Goal: Transaction & Acquisition: Purchase product/service

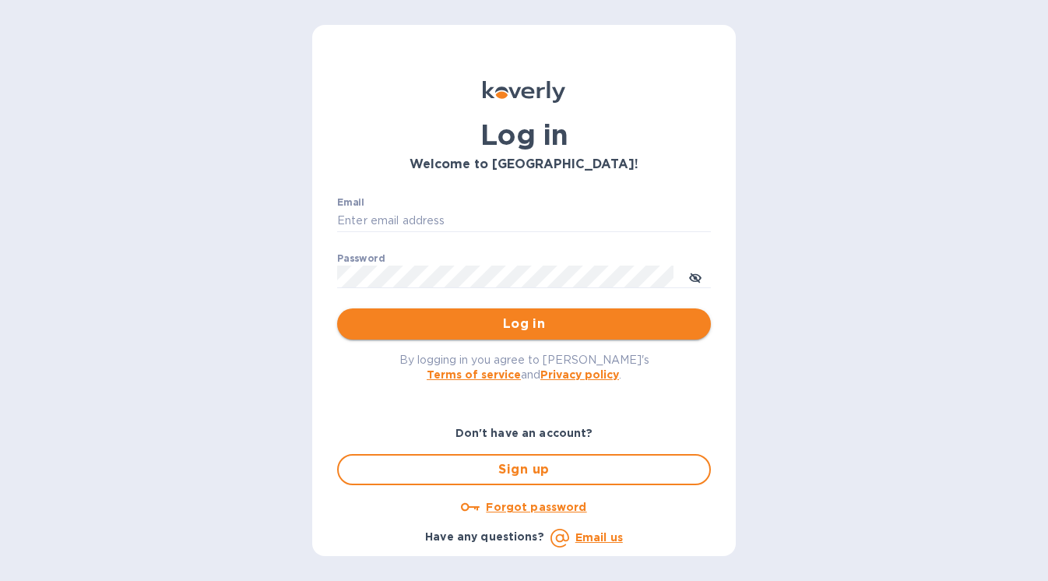
type input "stephanie@kelloggselections.com"
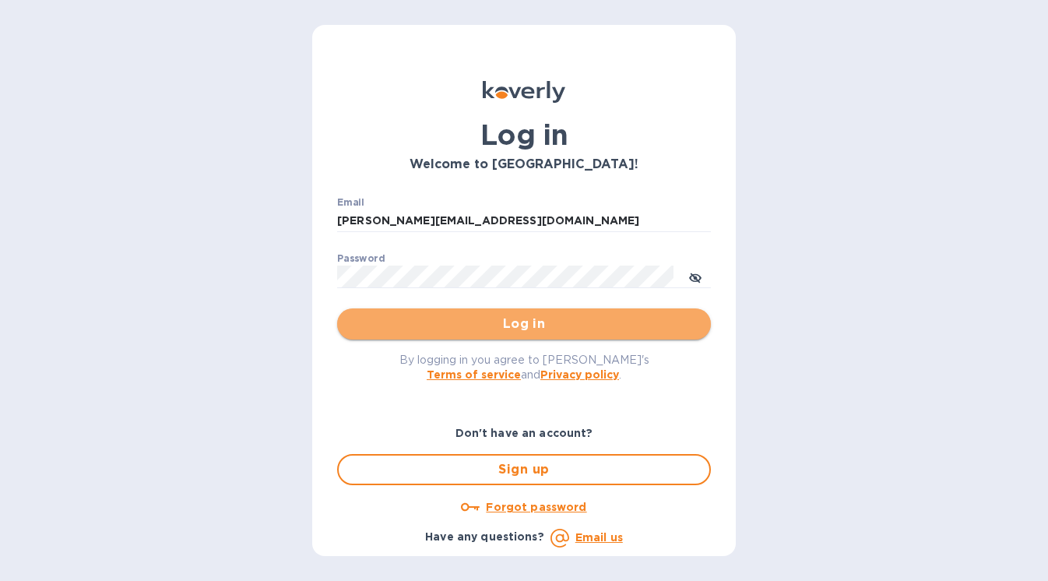
click at [500, 327] on span "Log in" at bounding box center [524, 324] width 349 height 19
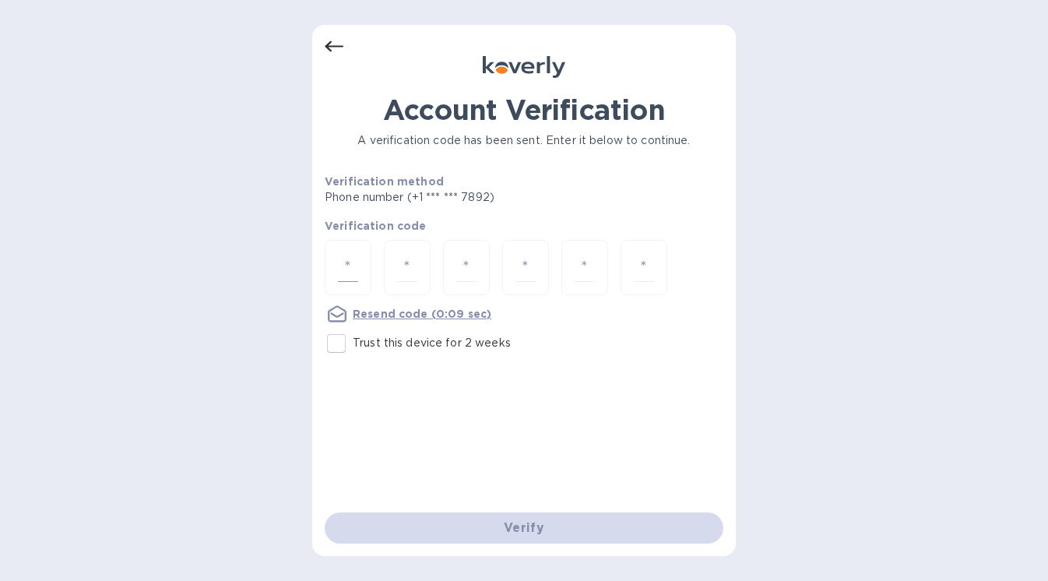
click at [349, 268] on input "number" at bounding box center [348, 267] width 20 height 29
type input "6"
type input "8"
type input "4"
type input "3"
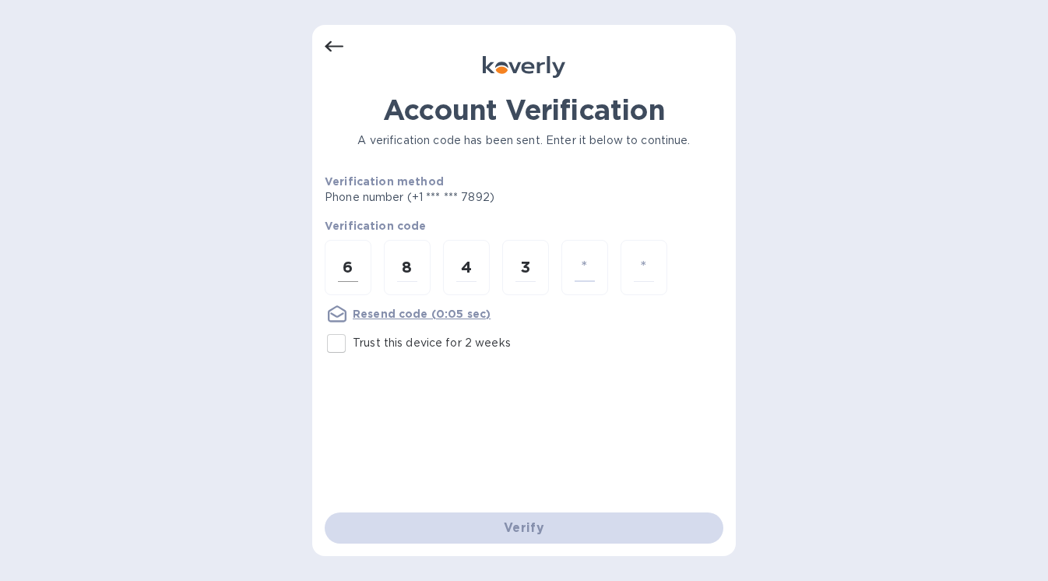
type input "5"
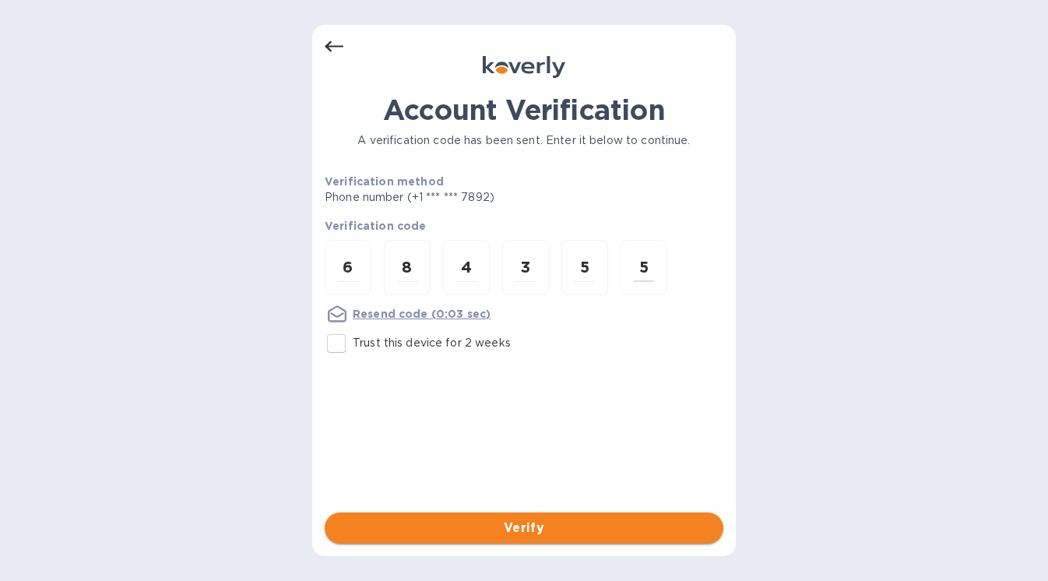
type input "5"
click at [466, 534] on span "Verify" at bounding box center [524, 528] width 374 height 19
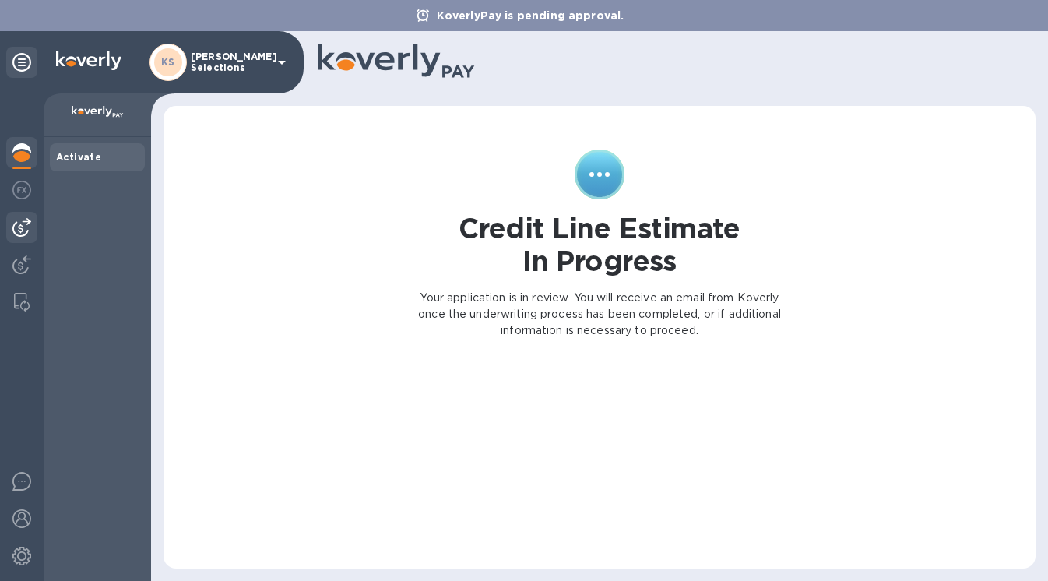
click at [23, 233] on img at bounding box center [21, 227] width 19 height 19
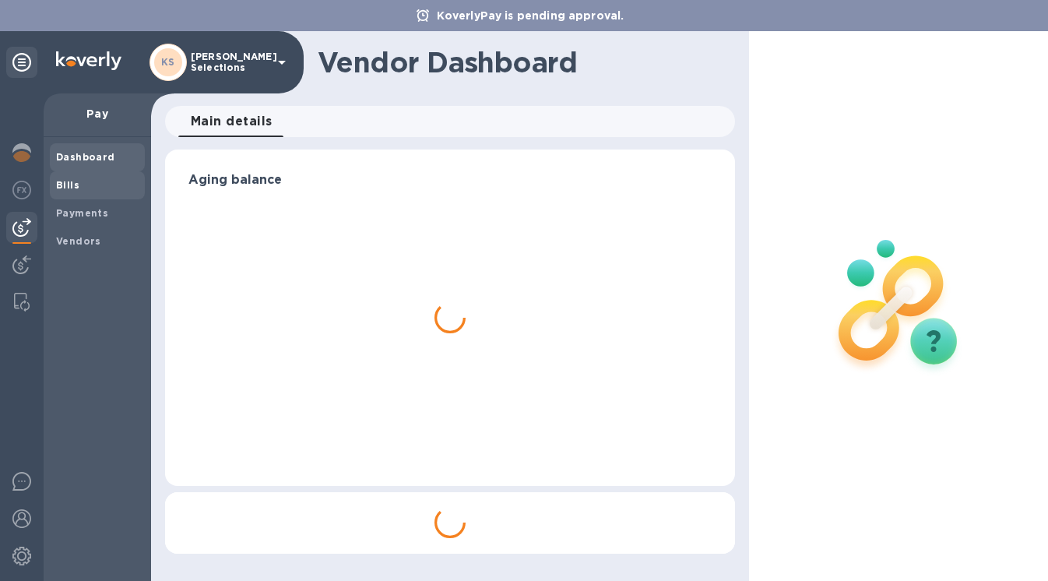
click at [82, 183] on span "Bills" at bounding box center [97, 186] width 83 height 16
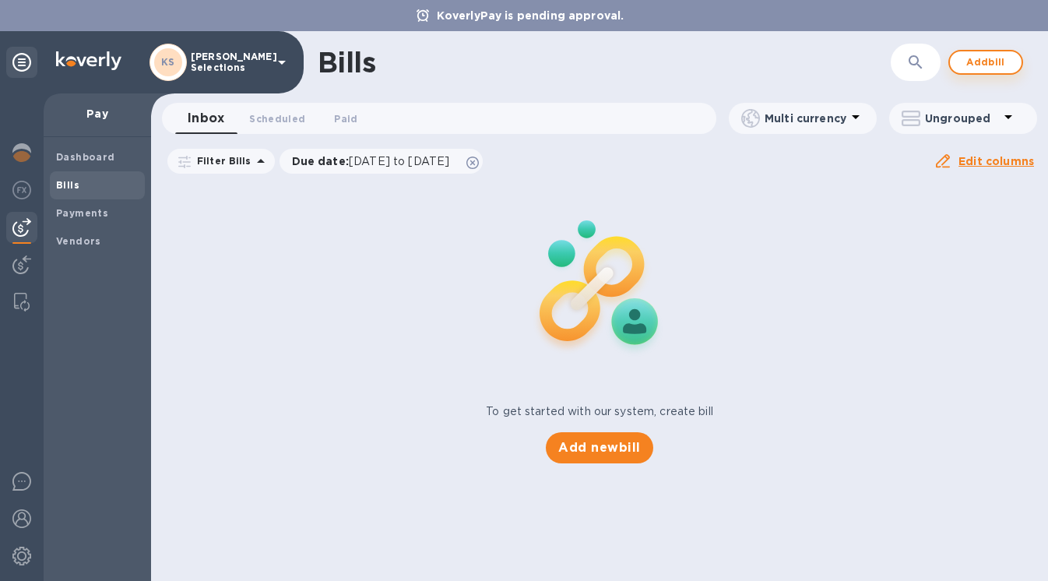
click at [976, 63] on span "Add bill" at bounding box center [985, 62] width 47 height 19
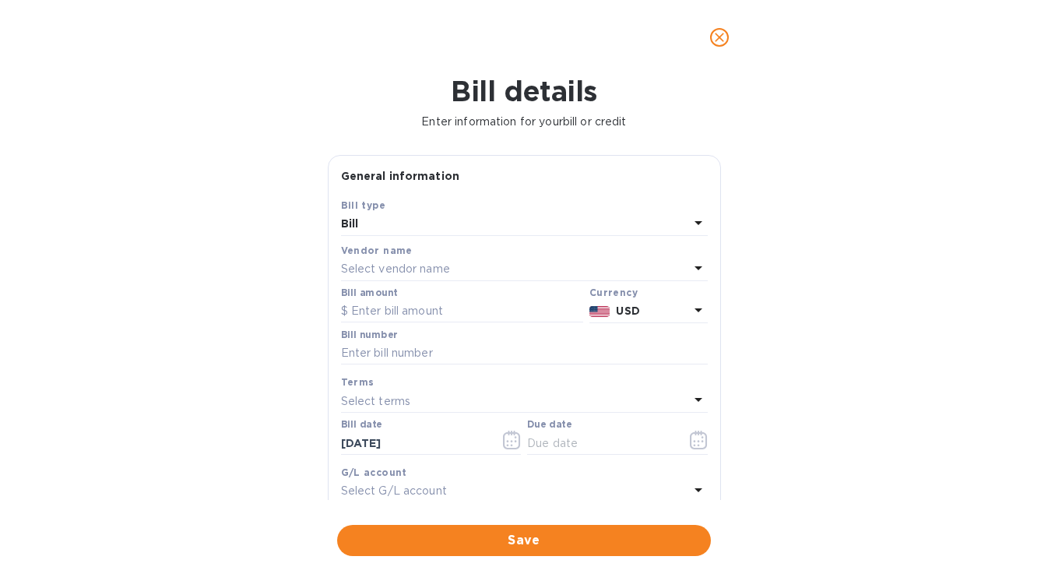
click at [395, 272] on p "Select vendor name" at bounding box center [395, 269] width 109 height 16
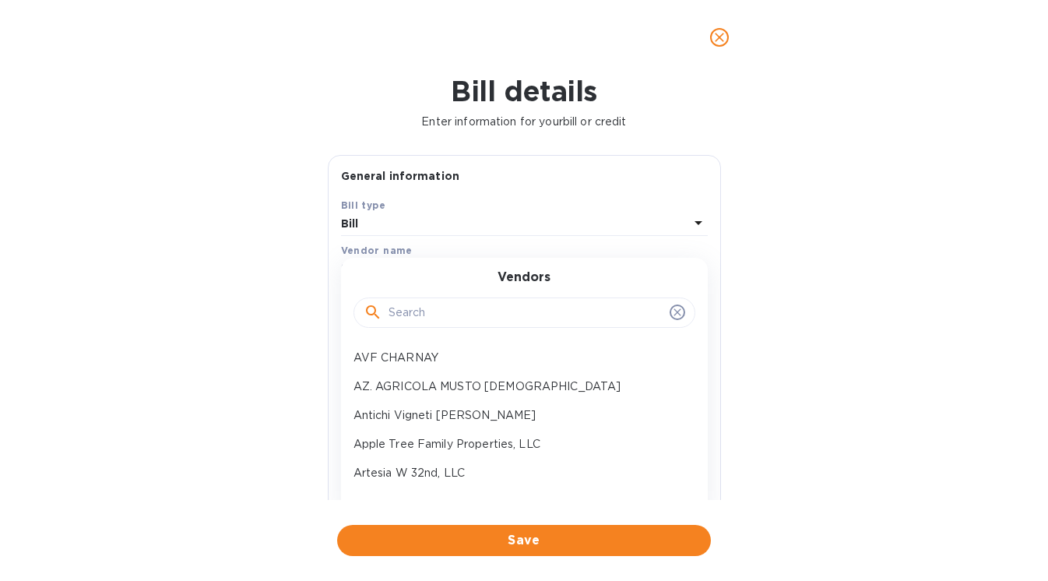
click at [410, 316] on input "text" at bounding box center [526, 312] width 275 height 23
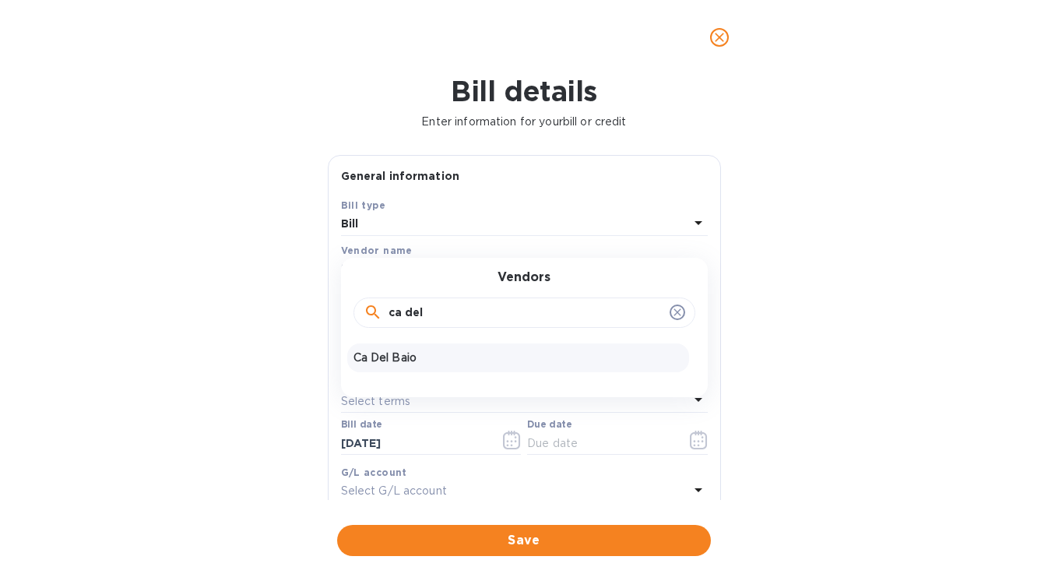
type input "ca del"
click at [386, 357] on p "Ca Del Baio" at bounding box center [517, 358] width 329 height 16
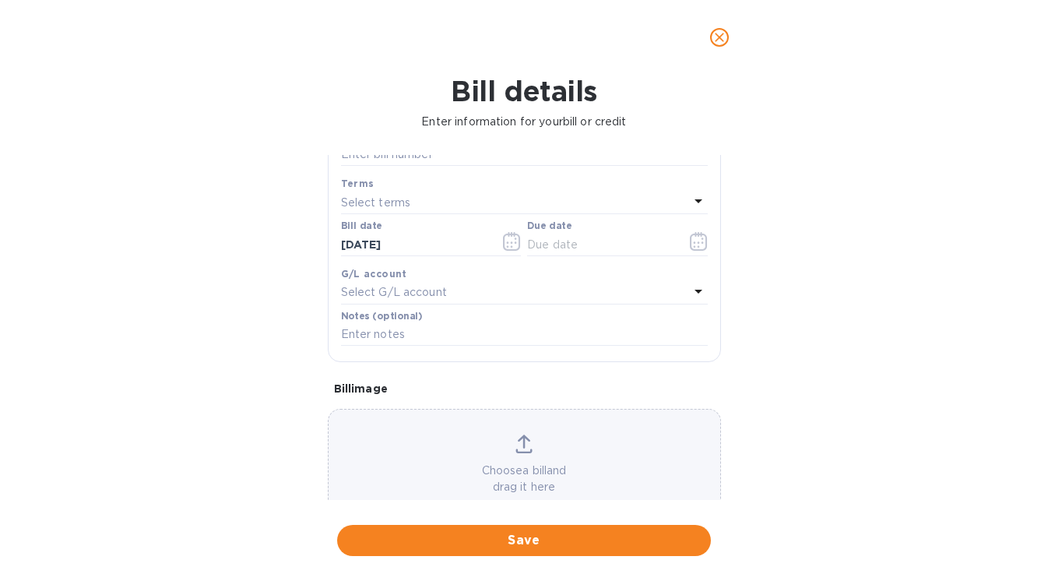
scroll to position [241, 0]
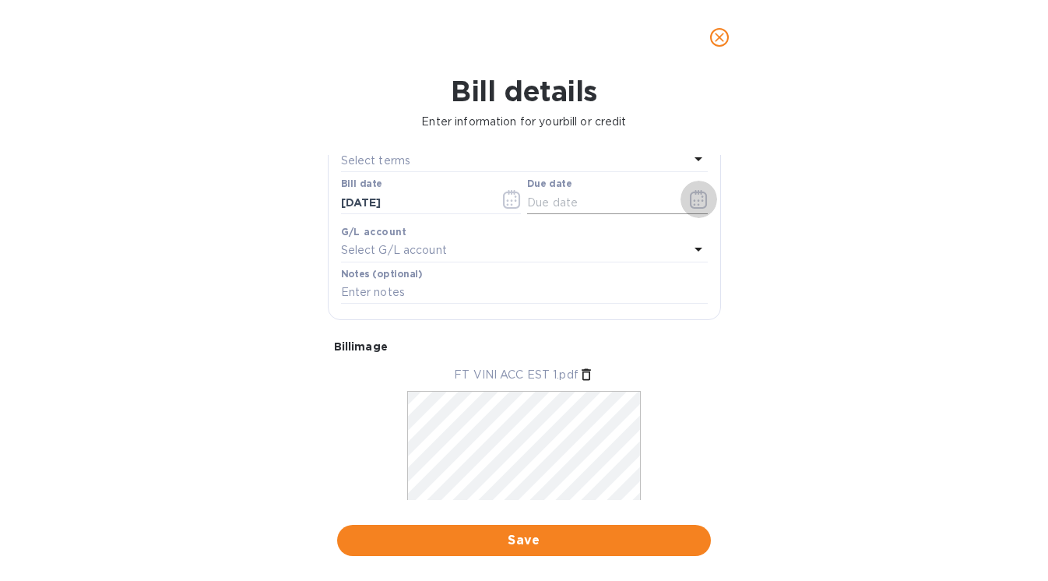
click at [691, 201] on icon "button" at bounding box center [699, 199] width 18 height 19
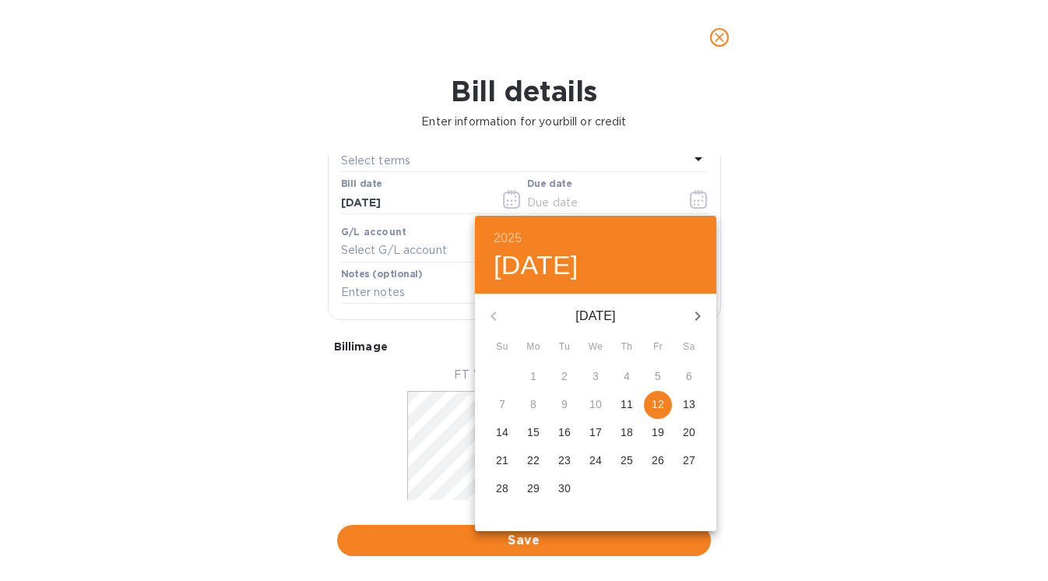
click at [659, 407] on p "12" at bounding box center [658, 404] width 12 height 16
type input "[DATE]"
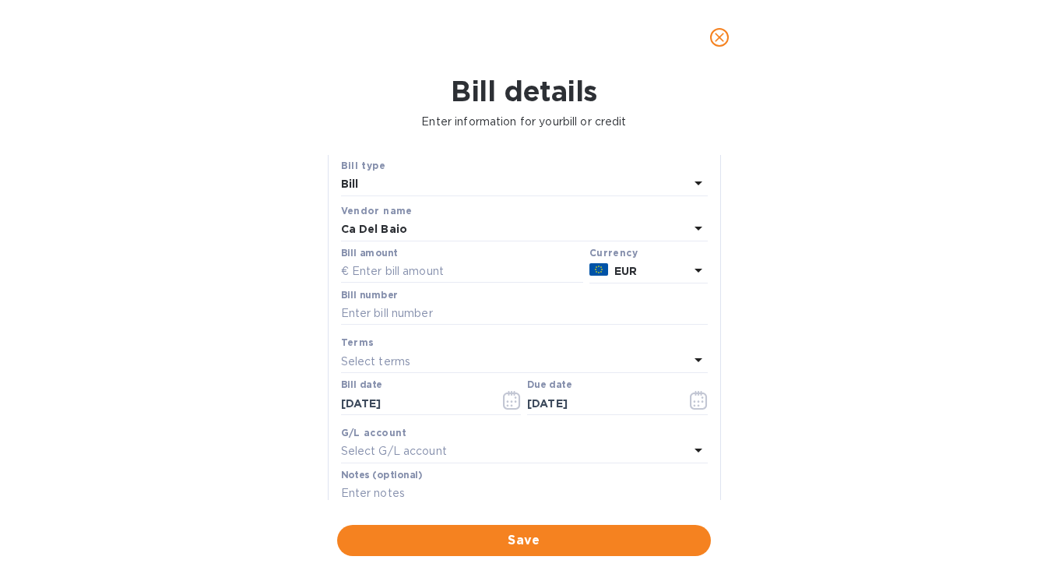
scroll to position [0, 0]
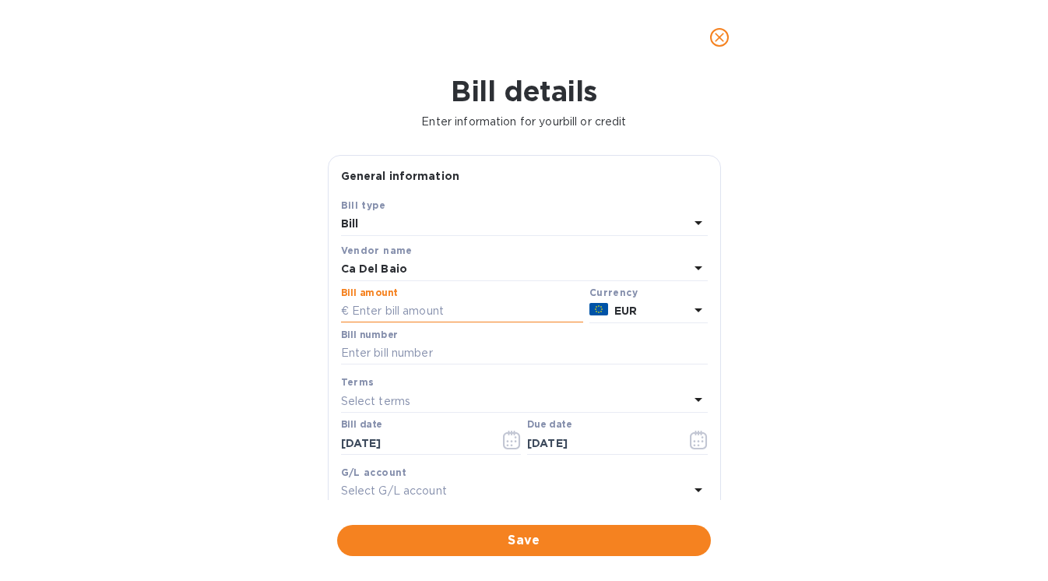
click at [380, 312] on input "text" at bounding box center [462, 311] width 242 height 23
click at [371, 353] on input "text" at bounding box center [524, 353] width 367 height 23
type input "119"
click at [244, 370] on div "Bill details Enter information for your bill or credit General information Save…" at bounding box center [524, 328] width 1048 height 506
click at [356, 317] on input "text" at bounding box center [462, 311] width 242 height 23
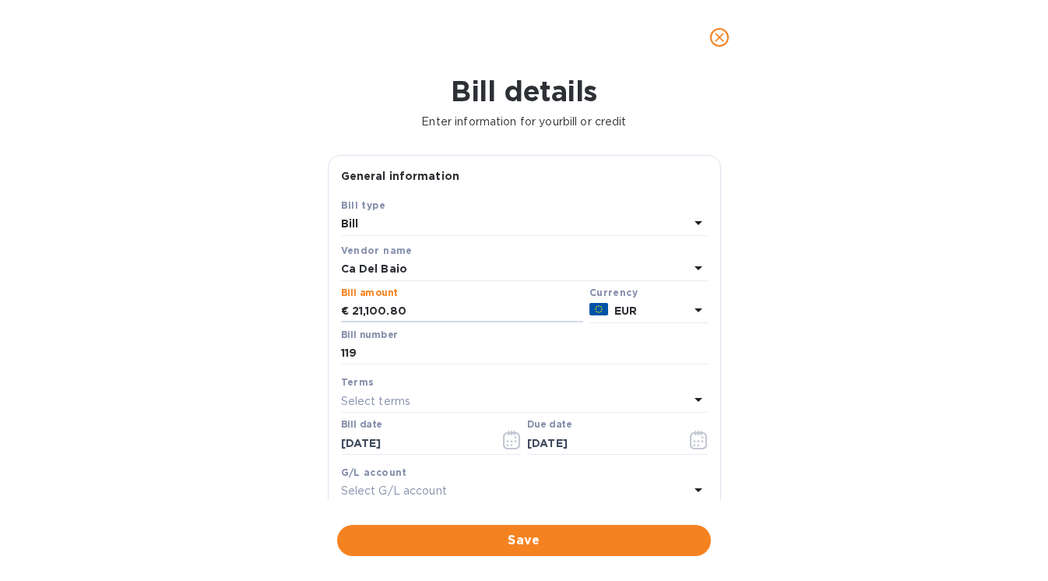
click at [193, 336] on div "Bill details Enter information for your bill or credit General information Save…" at bounding box center [524, 328] width 1048 height 506
click at [361, 313] on input "21,100.80" at bounding box center [467, 311] width 231 height 23
type input "27,100.80"
click at [281, 346] on div "Bill details Enter information for your bill or credit General information Save…" at bounding box center [524, 328] width 1048 height 506
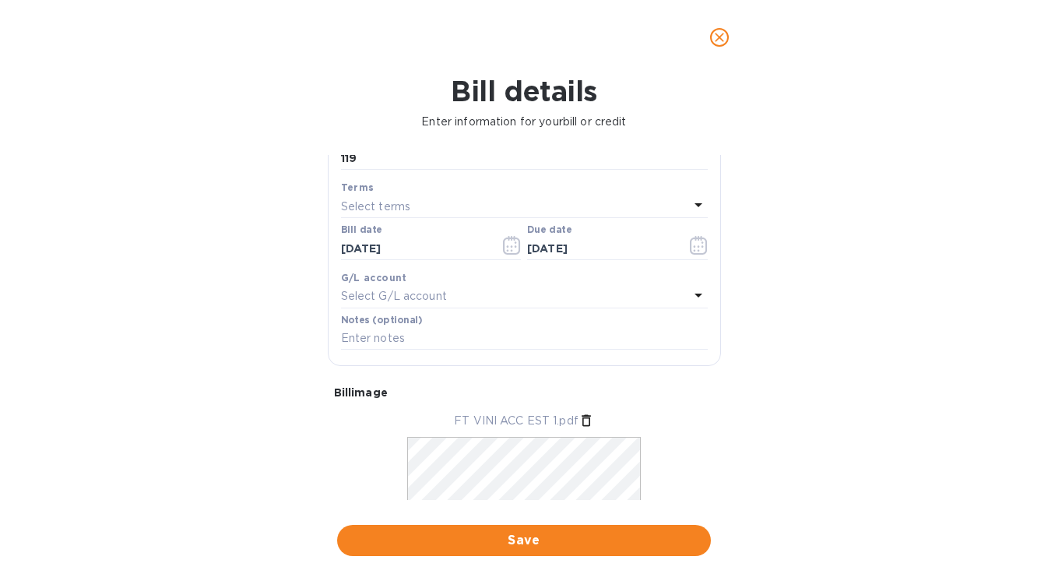
scroll to position [225, 0]
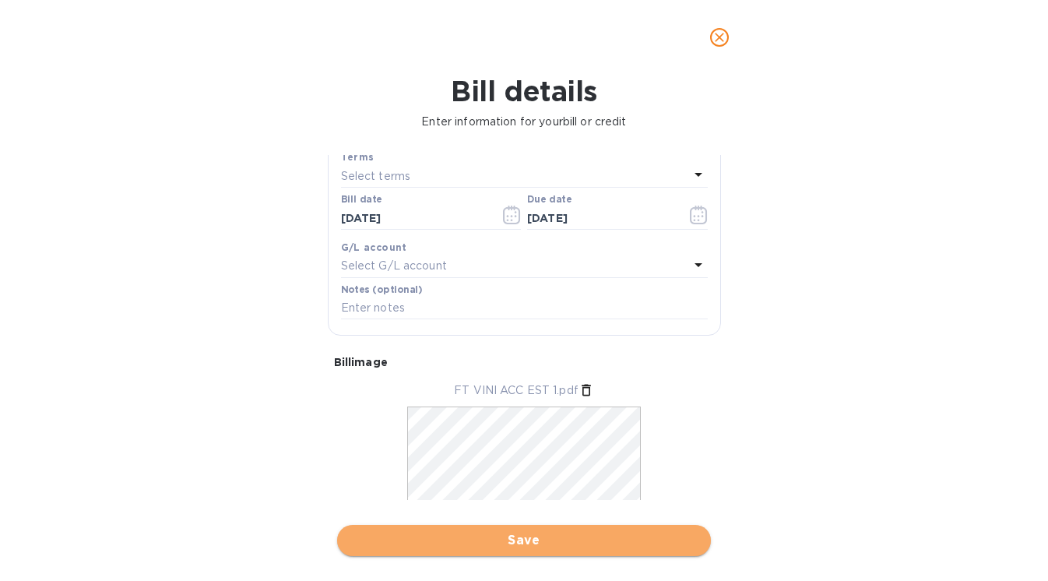
click at [497, 536] on span "Save" at bounding box center [524, 540] width 349 height 19
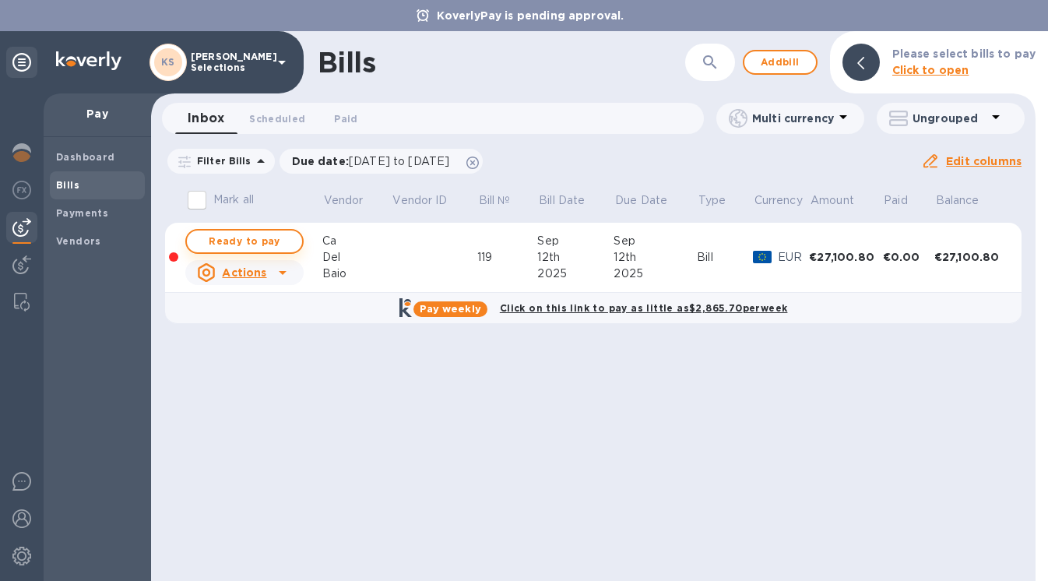
click at [272, 239] on span "Ready to pay" at bounding box center [244, 241] width 90 height 19
checkbox input "true"
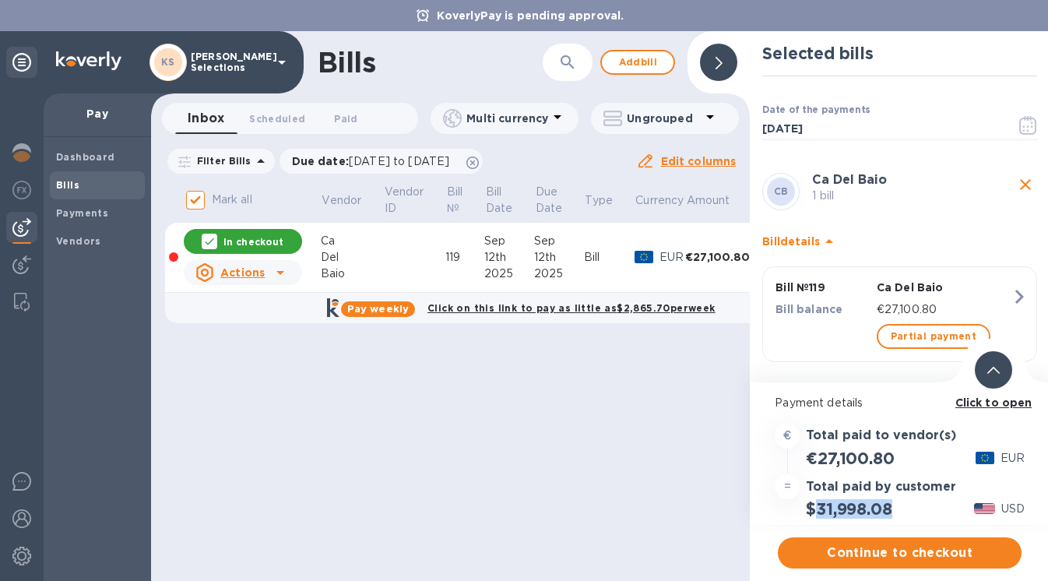
drag, startPoint x: 895, startPoint y: 510, endPoint x: 817, endPoint y: 512, distance: 78.7
click at [816, 512] on div "$31,998.08" at bounding box center [849, 509] width 92 height 26
copy h2 "31,998.08"
click at [986, 403] on b "Click to open" at bounding box center [993, 402] width 77 height 12
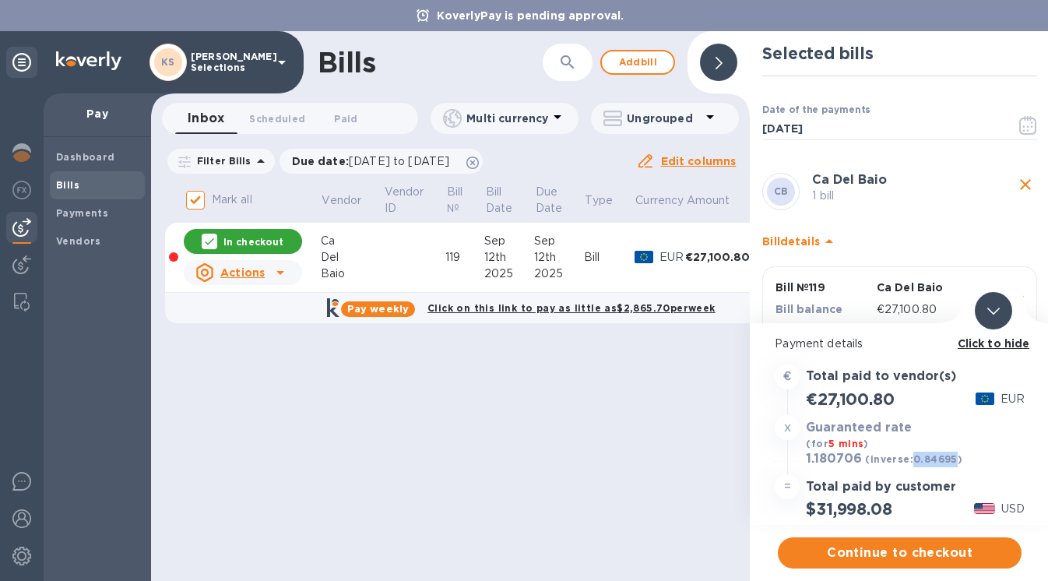
drag, startPoint x: 954, startPoint y: 460, endPoint x: 912, endPoint y: 460, distance: 42.0
click at [912, 460] on b "(inverse: 0.84695 )" at bounding box center [913, 459] width 97 height 12
copy b "0.84695"
click at [884, 557] on span "Continue to checkout" at bounding box center [899, 552] width 219 height 19
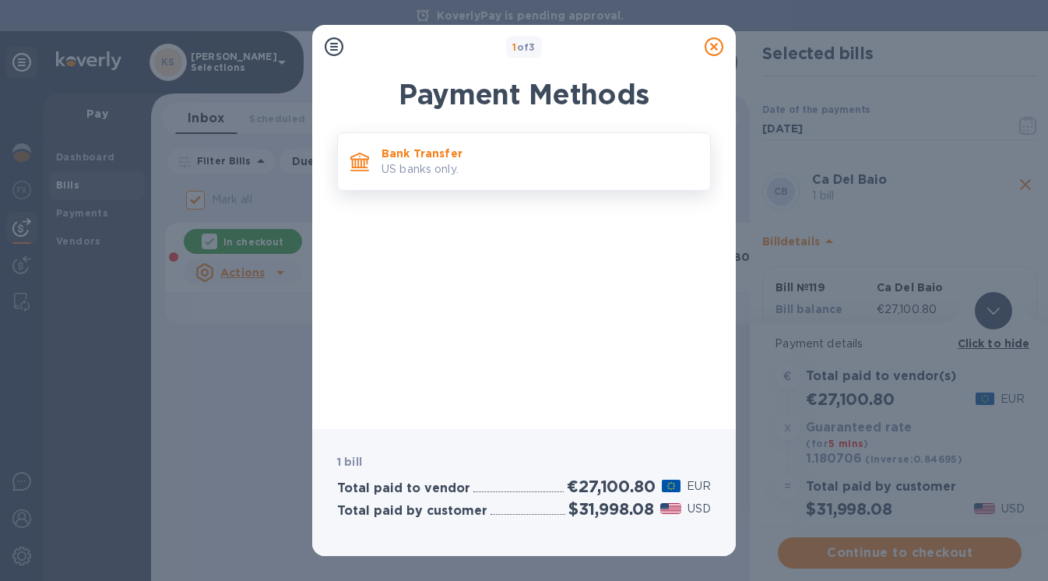
click at [446, 169] on p "US banks only." at bounding box center [540, 169] width 316 height 16
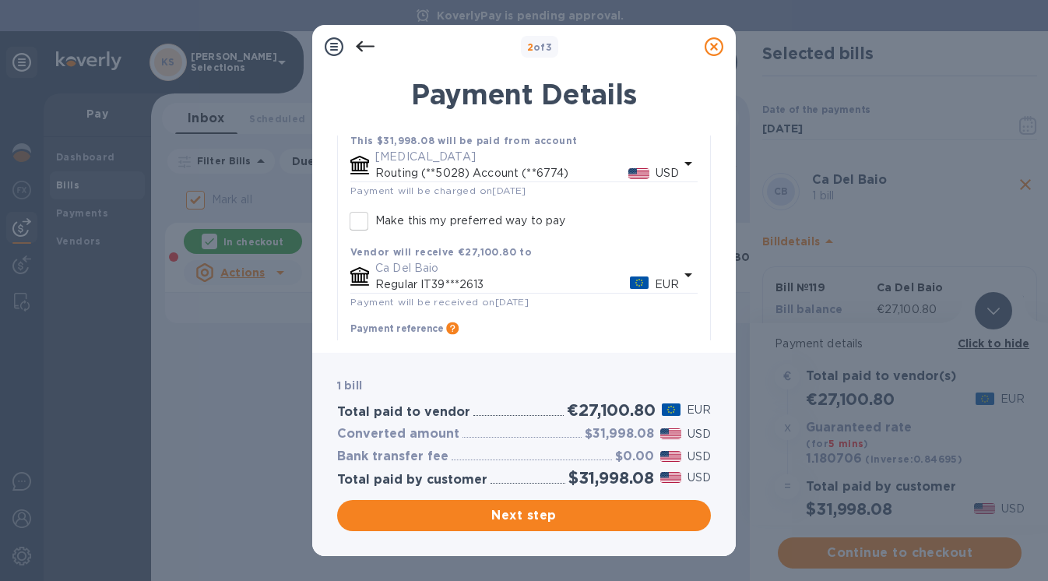
scroll to position [175, 0]
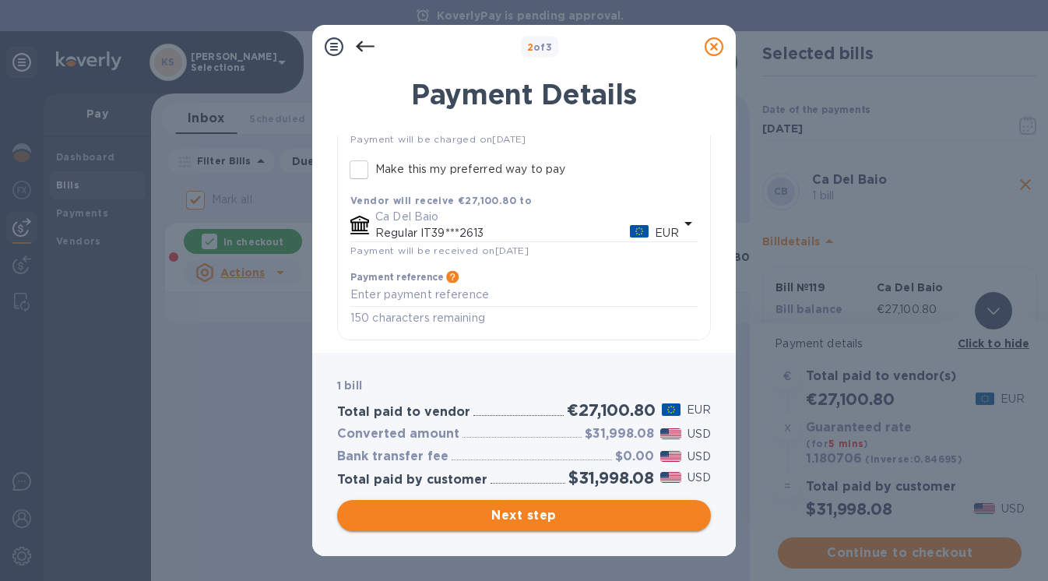
click at [497, 522] on span "Next step" at bounding box center [524, 515] width 349 height 19
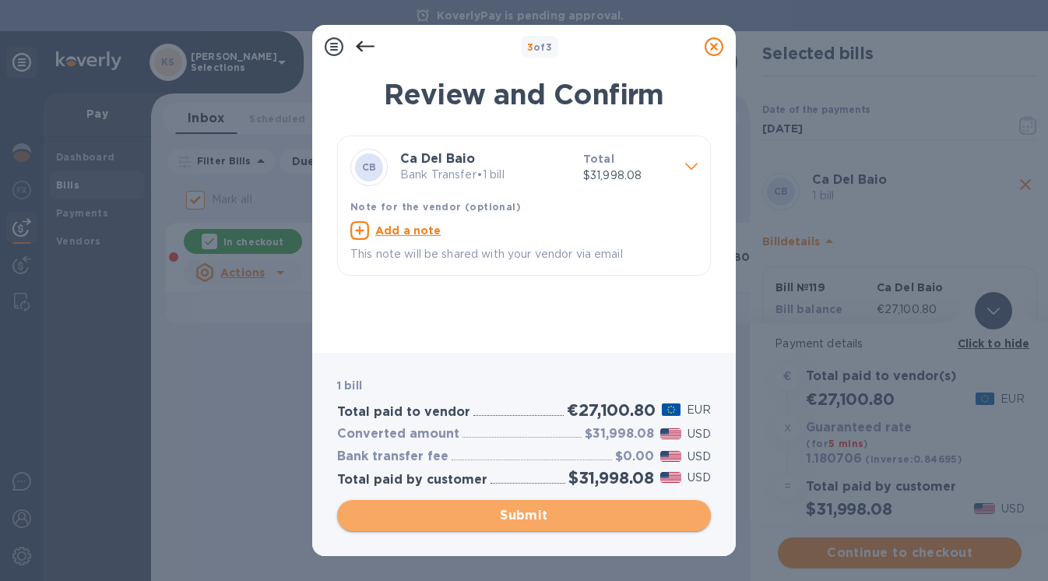
click at [496, 515] on span "Submit" at bounding box center [524, 515] width 349 height 19
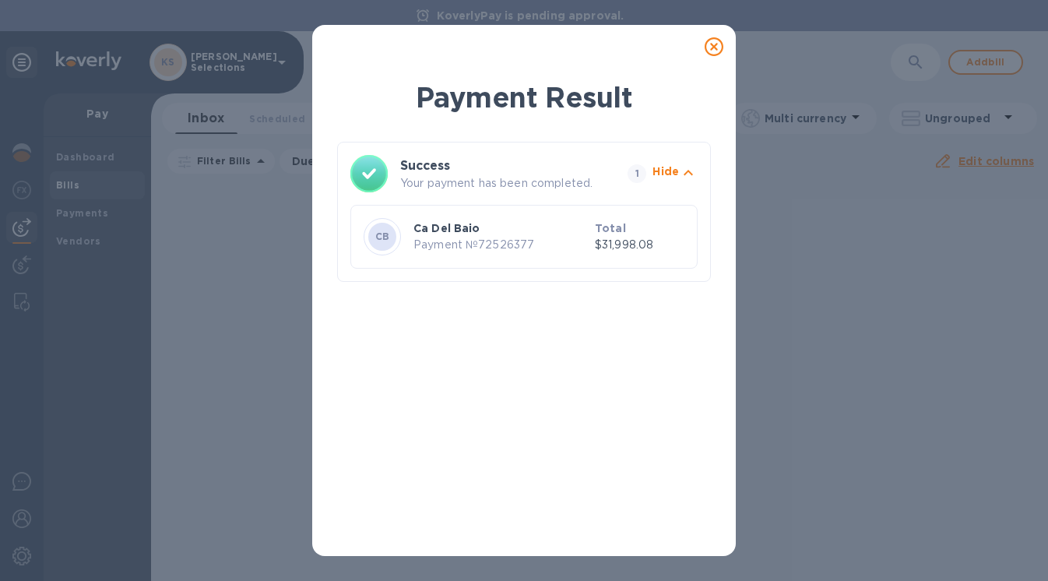
click at [713, 50] on icon at bounding box center [714, 46] width 19 height 19
